Goal: Information Seeking & Learning: Learn about a topic

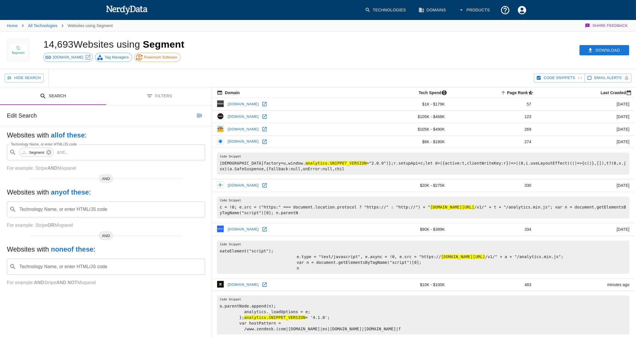
click at [158, 98] on button "Filters" at bounding box center [159, 96] width 106 height 18
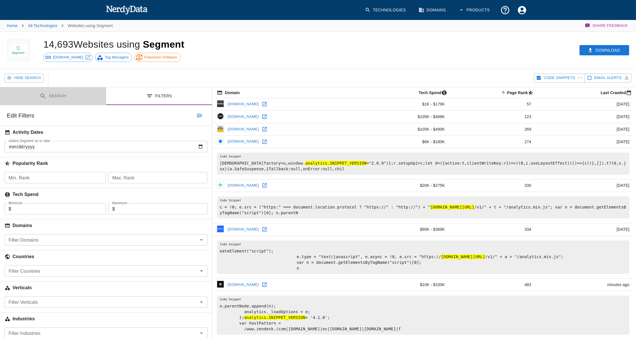
click at [68, 101] on button "Search" at bounding box center [53, 96] width 106 height 18
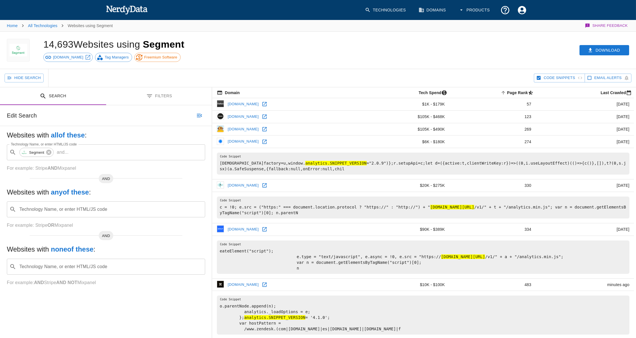
click at [62, 209] on input "Technology Name, or enter HTML/JS code" at bounding box center [111, 209] width 184 height 11
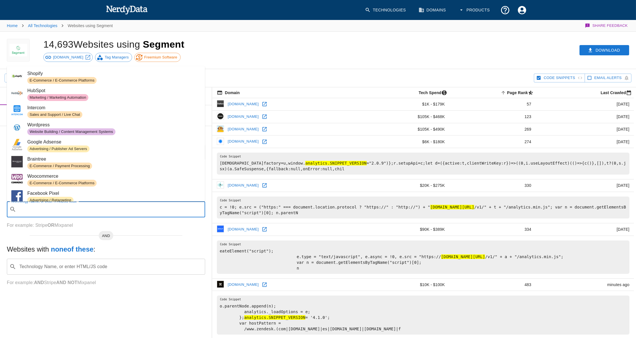
click at [52, 228] on p "For example: Stripe OR Mixpanel" at bounding box center [106, 225] width 198 height 7
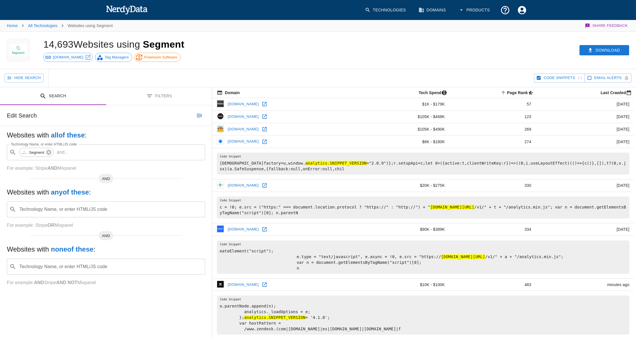
click at [148, 96] on icon "Toggle between search and filters" at bounding box center [149, 95] width 5 height 3
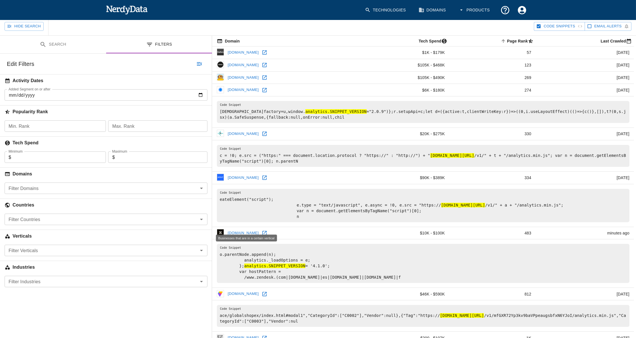
scroll to position [78, 0]
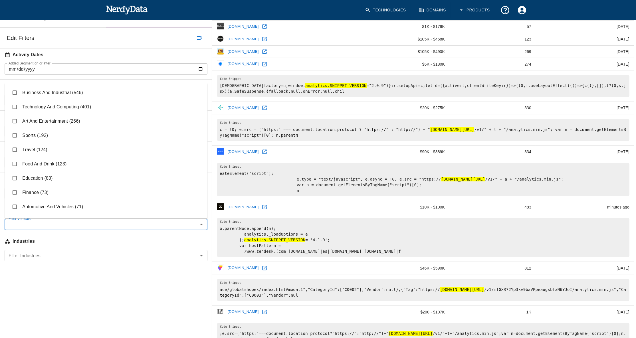
click at [37, 221] on input "Filter Verticals" at bounding box center [101, 224] width 190 height 8
click at [40, 193] on li "Finance (73)" at bounding box center [106, 192] width 203 height 14
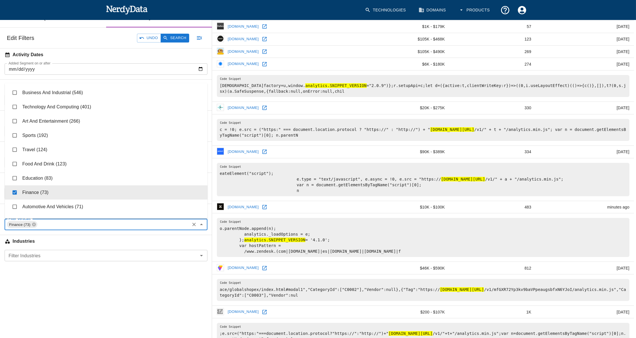
checkbox input "true"
click at [51, 107] on li "Technology And Computing (401)" at bounding box center [106, 107] width 203 height 14
checkbox input "true"
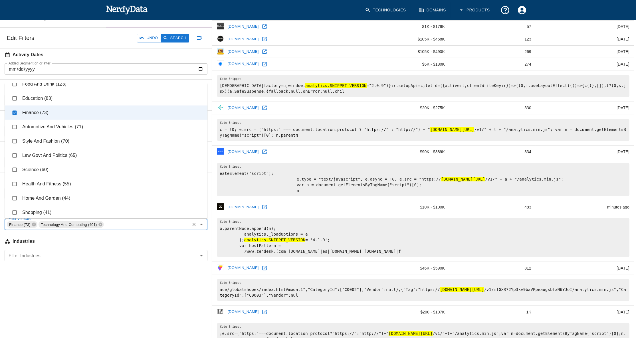
scroll to position [2, 0]
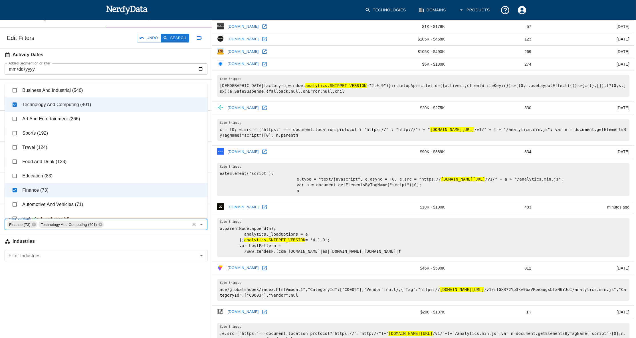
click at [50, 144] on li "Travel (124)" at bounding box center [106, 147] width 203 height 14
checkbox input "true"
click at [50, 136] on li "Sports (192)" at bounding box center [106, 133] width 203 height 14
checkbox input "true"
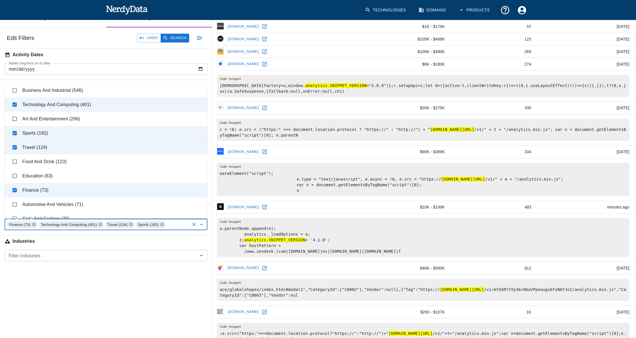
click at [59, 119] on li "Art And Entertainment (266)" at bounding box center [106, 119] width 203 height 14
checkbox input "true"
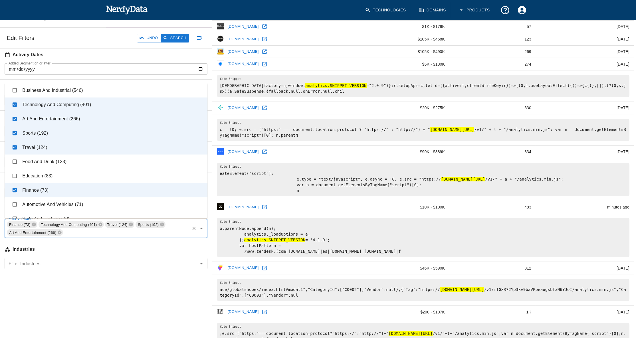
click at [58, 89] on li "Business And Industrial (546)" at bounding box center [106, 90] width 203 height 14
checkbox input "true"
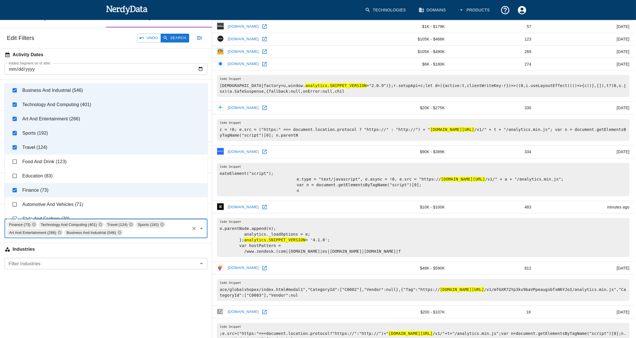
click at [65, 169] on li "Education (83)" at bounding box center [106, 176] width 203 height 14
checkbox input "true"
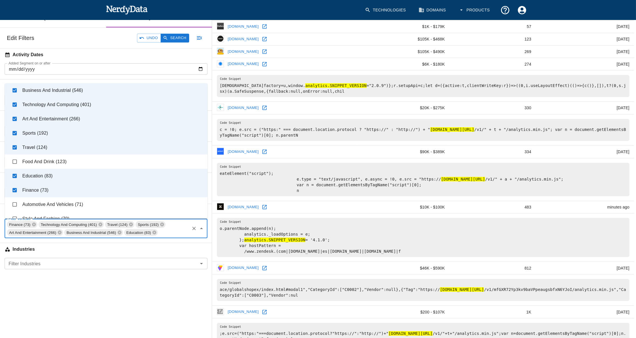
click at [68, 160] on li "Food And Drink (123)" at bounding box center [106, 162] width 203 height 14
checkbox input "true"
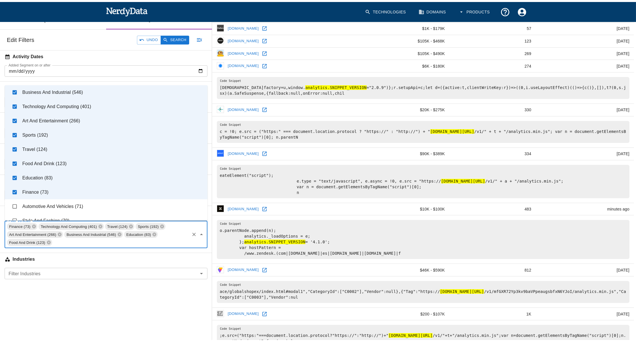
scroll to position [106, 0]
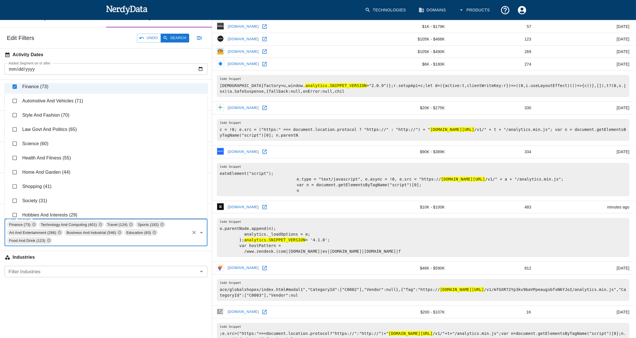
click at [71, 158] on li "Health And Fitness (55)" at bounding box center [106, 158] width 203 height 14
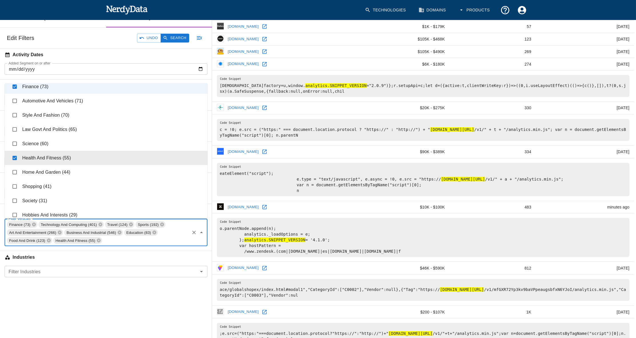
checkbox input "true"
click at [69, 165] on li "Home And Garden (44)" at bounding box center [106, 172] width 203 height 14
checkbox input "true"
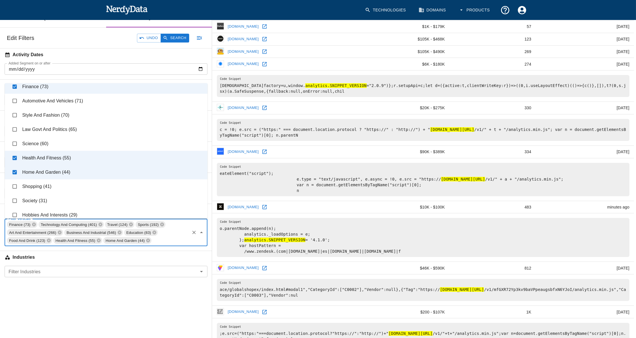
click at [74, 134] on li "Law Govt And Politics (65)" at bounding box center [106, 129] width 203 height 14
checkbox input "true"
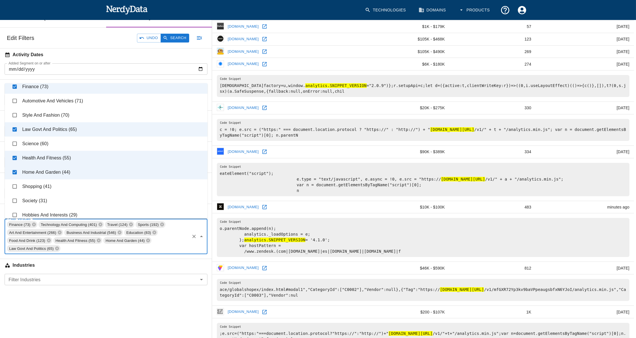
click at [81, 114] on li "Style And Fashion (70)" at bounding box center [106, 115] width 203 height 14
checkbox input "true"
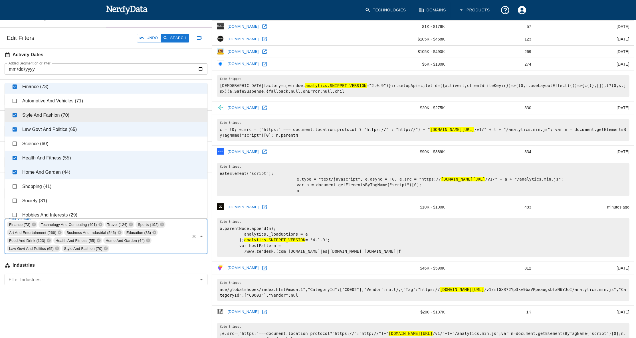
click at [85, 103] on li "Automotive And Vehicles (71)" at bounding box center [106, 101] width 203 height 14
checkbox input "true"
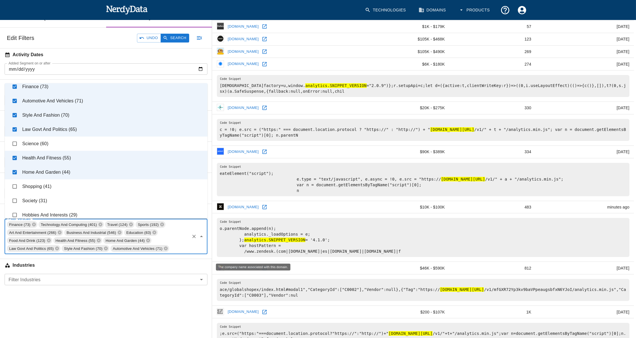
click at [128, 261] on h6 "Industries" at bounding box center [106, 265] width 212 height 13
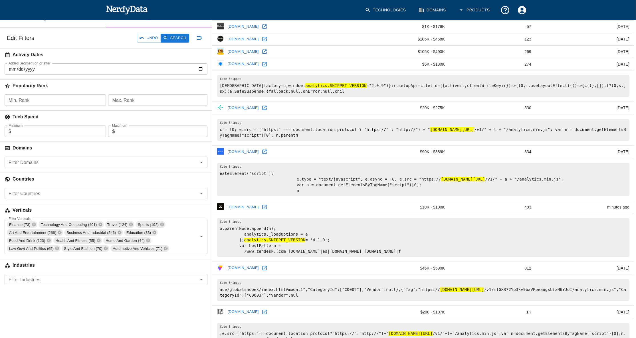
click at [183, 40] on button "Search" at bounding box center [175, 38] width 29 height 9
